Goal: Transaction & Acquisition: Purchase product/service

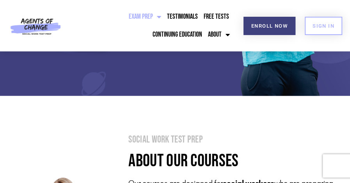
scroll to position [117, 0]
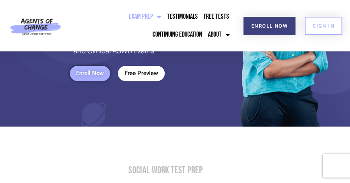
click at [85, 71] on span "Enroll Now" at bounding box center [90, 73] width 28 height 7
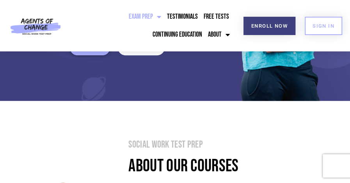
scroll to position [78, 0]
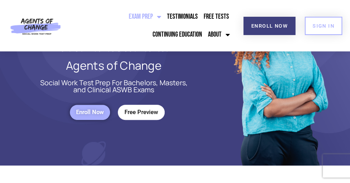
click at [214, 89] on div "Social Work Test Prep For Bachelors, Masters, and Clinical ASWB Exams" at bounding box center [113, 86] width 227 height 14
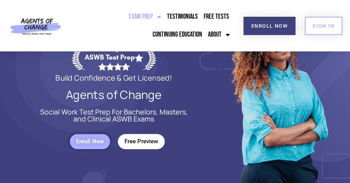
scroll to position [0, 0]
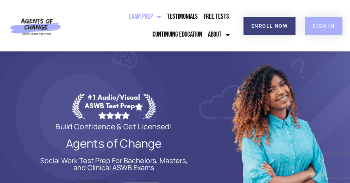
click at [316, 24] on span "SIGN IN" at bounding box center [324, 25] width 22 height 5
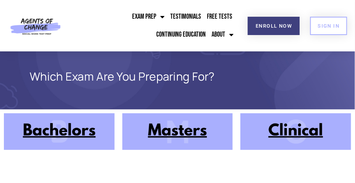
click at [290, 126] on img at bounding box center [296, 132] width 111 height 37
